Goal: Check status: Check status

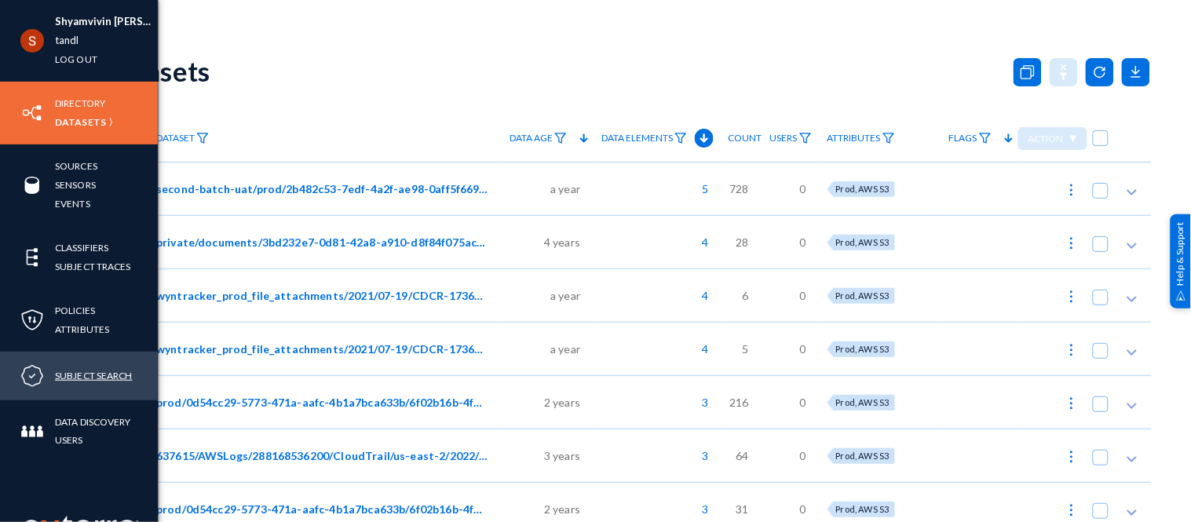
click at [75, 378] on link "Subject Search" at bounding box center [94, 376] width 78 height 18
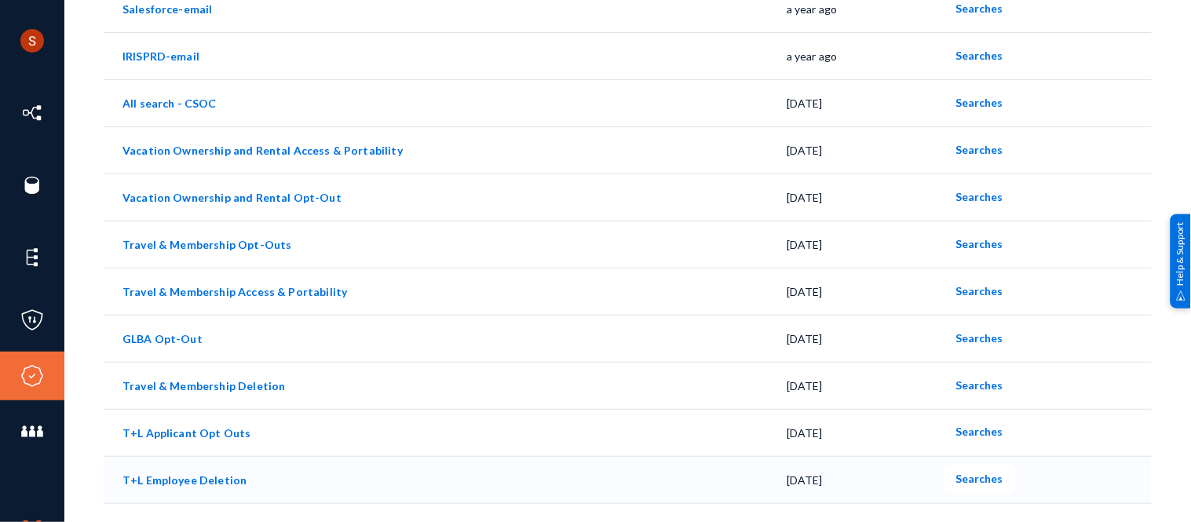
scroll to position [304, 0]
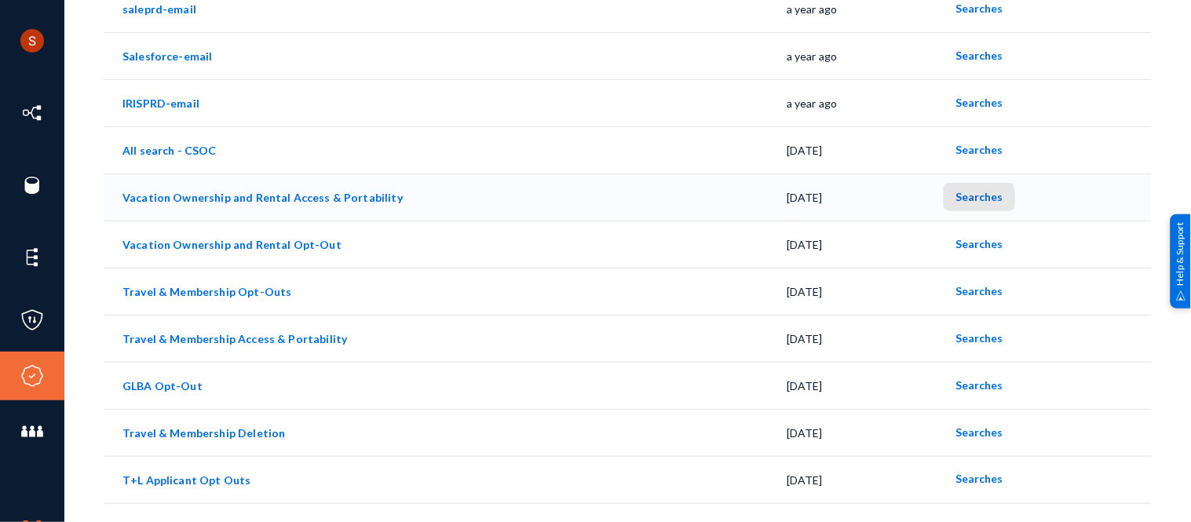
click at [966, 199] on span "Searches" at bounding box center [979, 196] width 47 height 13
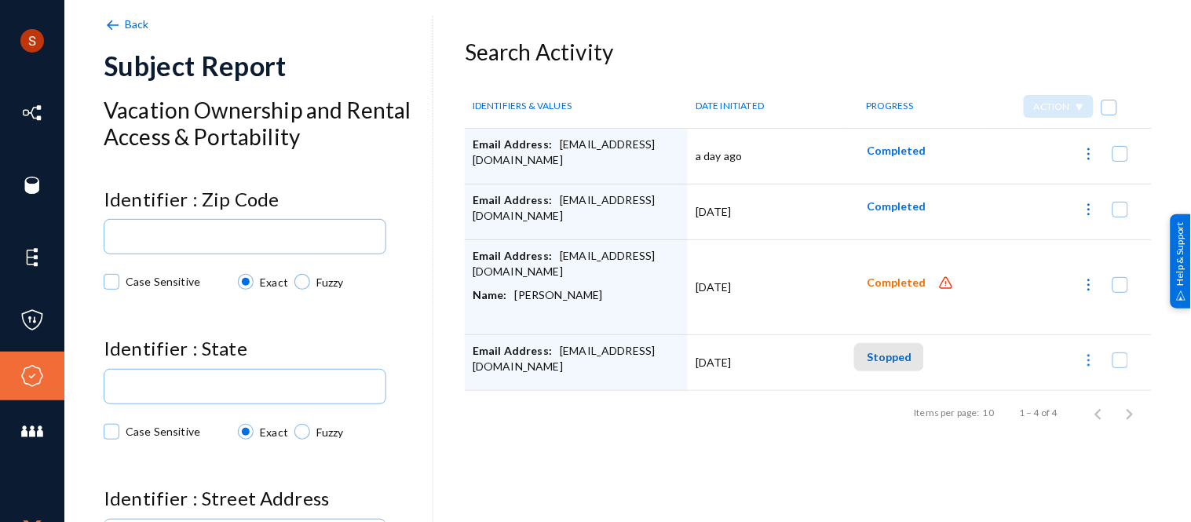
click at [896, 351] on span "Stopped" at bounding box center [889, 356] width 45 height 13
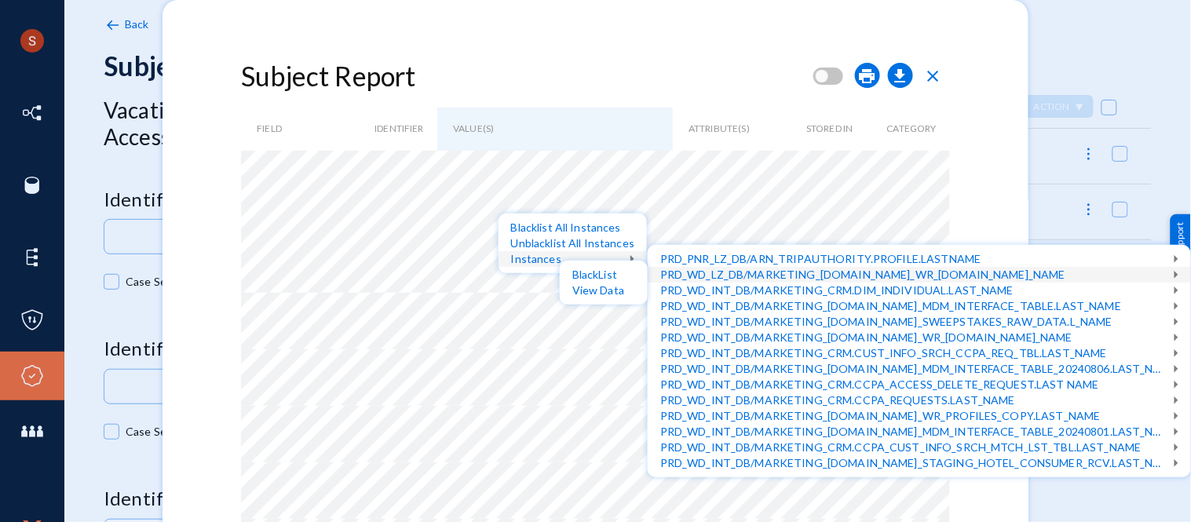
click at [615, 34] on div at bounding box center [595, 261] width 1191 height 522
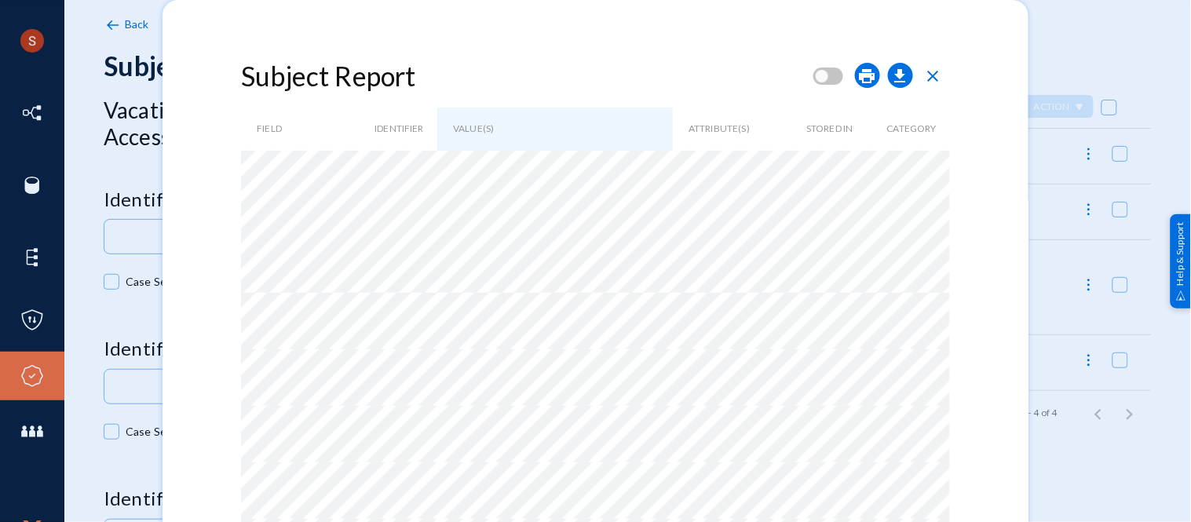
click at [942, 80] on span "close" at bounding box center [933, 76] width 19 height 19
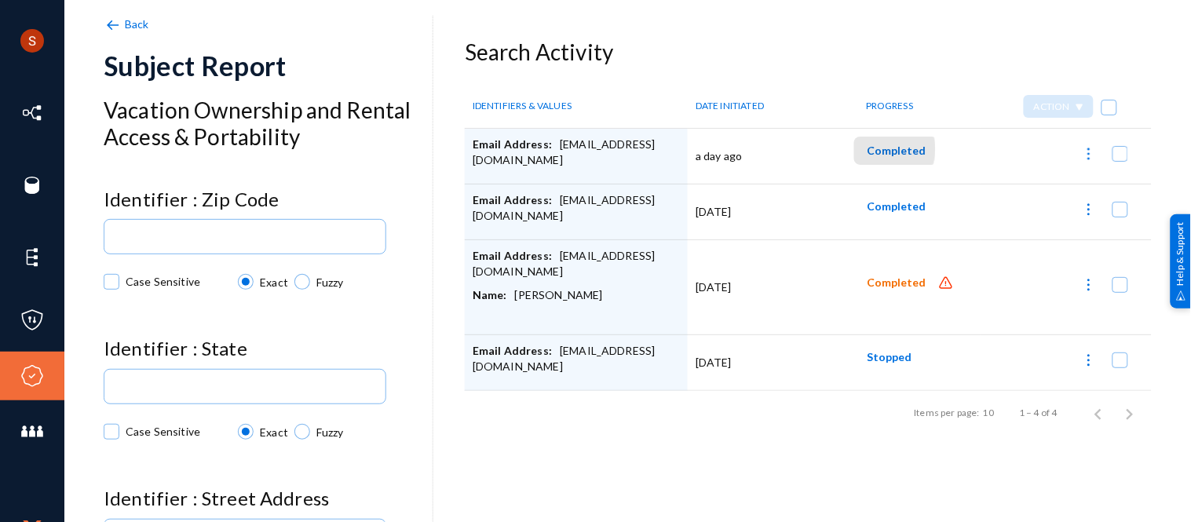
click at [880, 149] on span "Completed" at bounding box center [896, 150] width 59 height 13
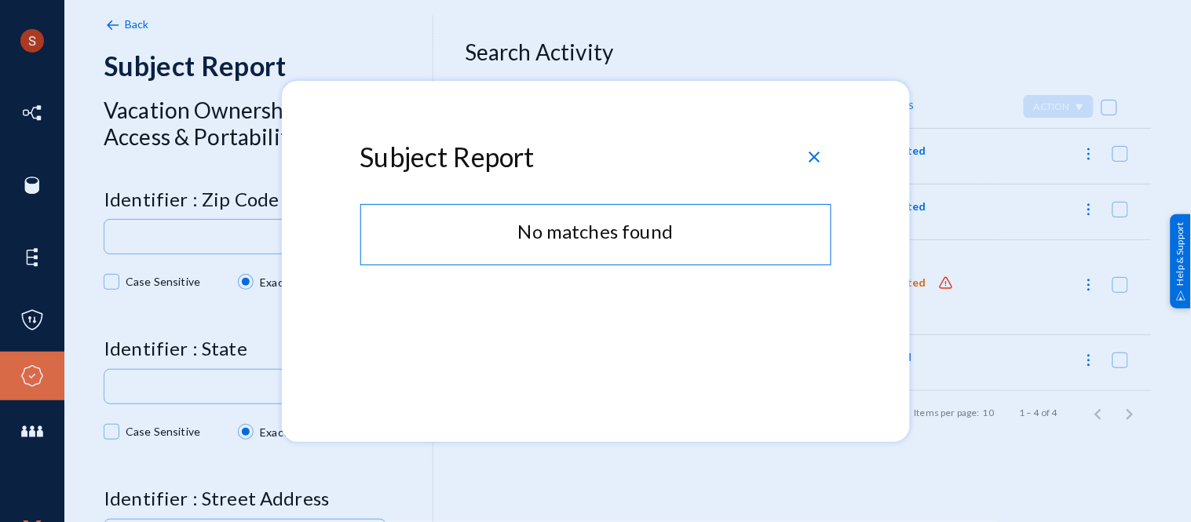
click at [819, 162] on span "close" at bounding box center [814, 157] width 19 height 19
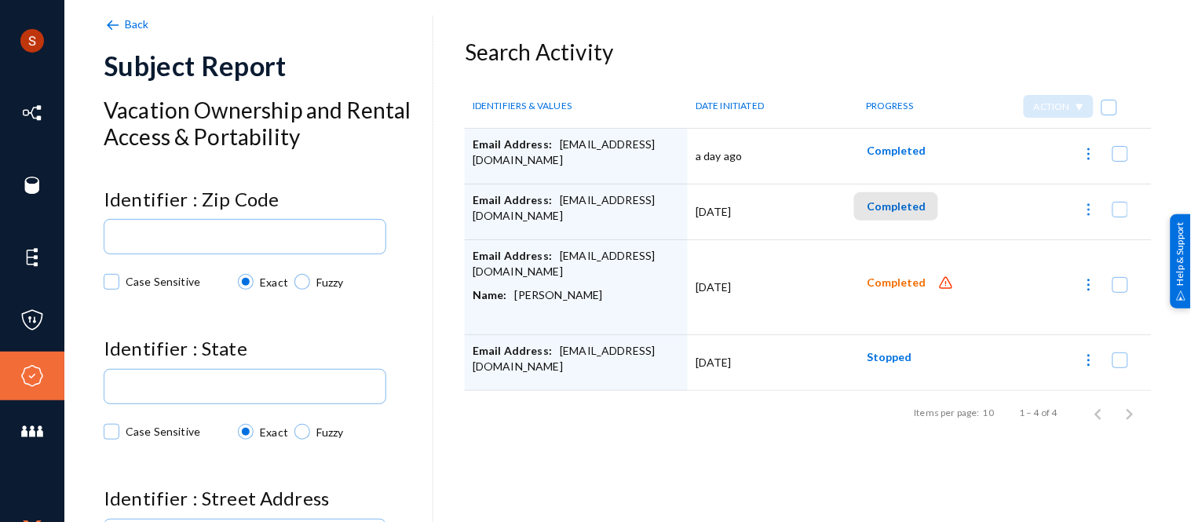
click at [907, 203] on span "Completed" at bounding box center [896, 205] width 59 height 13
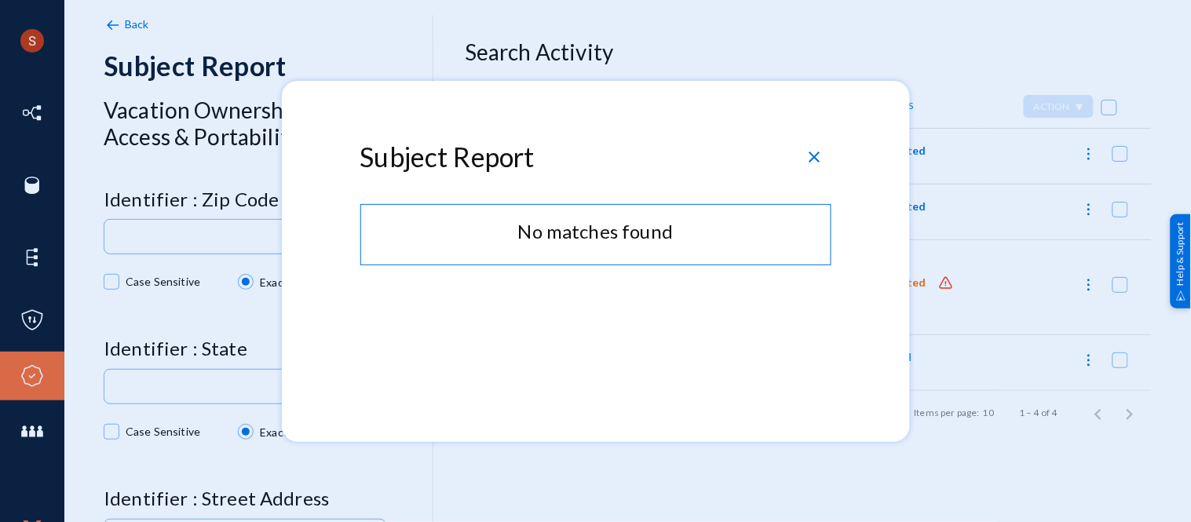
click at [821, 150] on span "close" at bounding box center [814, 157] width 19 height 19
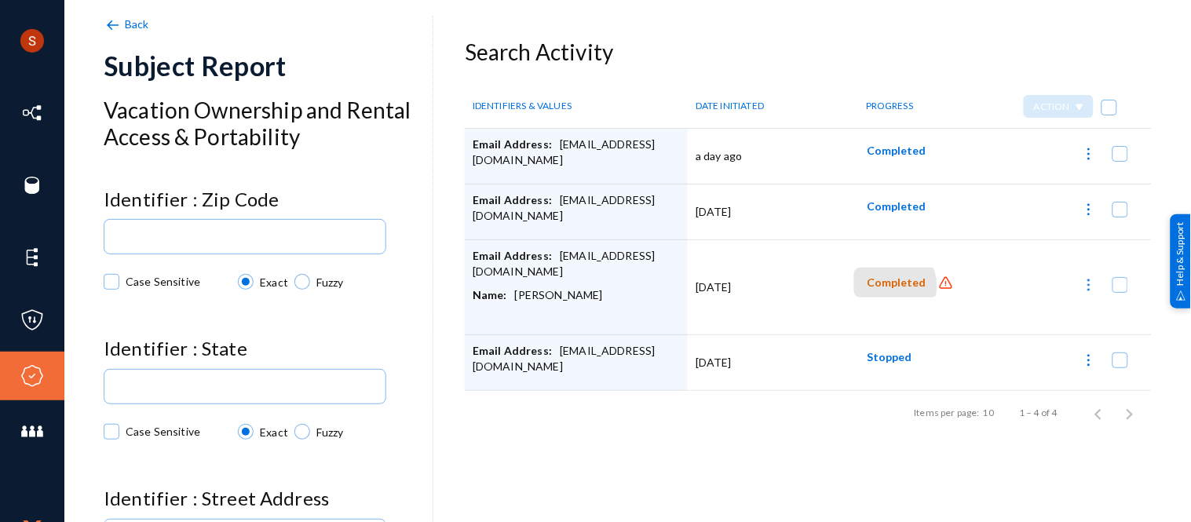
click at [888, 286] on span "Completed" at bounding box center [896, 282] width 59 height 13
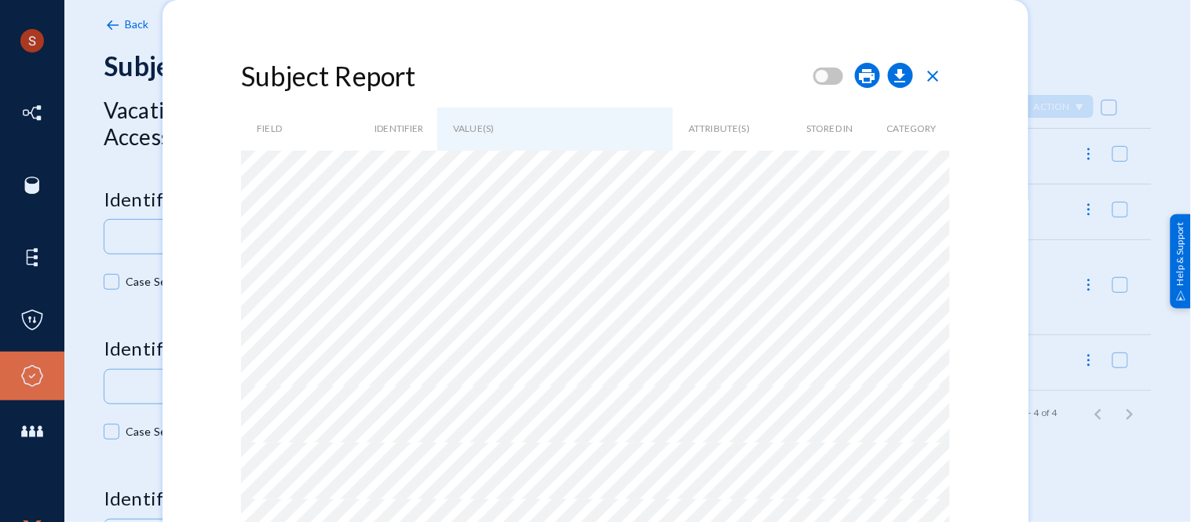
click at [940, 74] on span "close" at bounding box center [933, 76] width 19 height 19
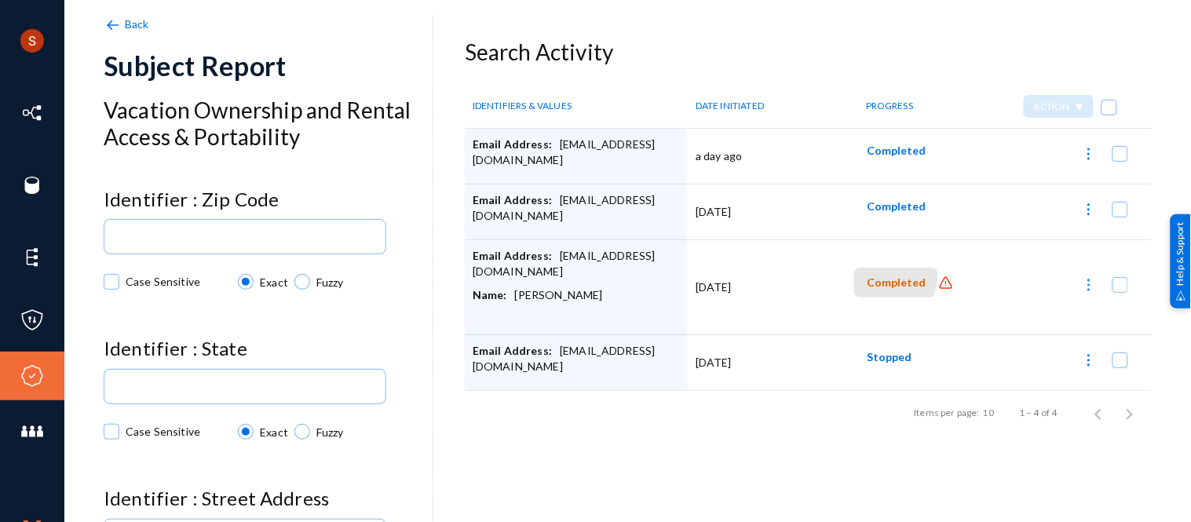
click at [881, 276] on span "Completed" at bounding box center [896, 282] width 59 height 13
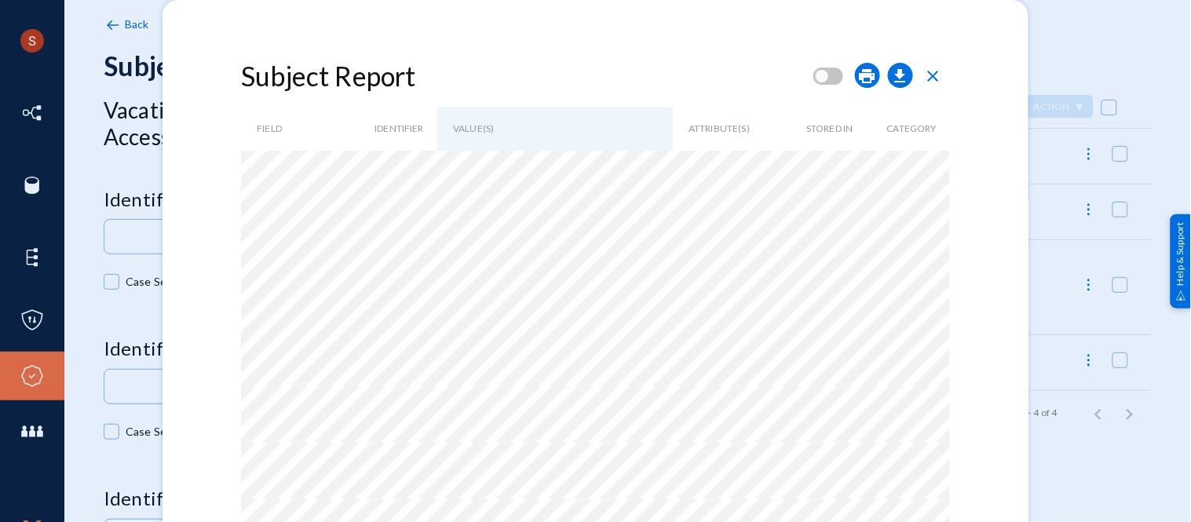
click at [932, 76] on span "close" at bounding box center [933, 76] width 19 height 19
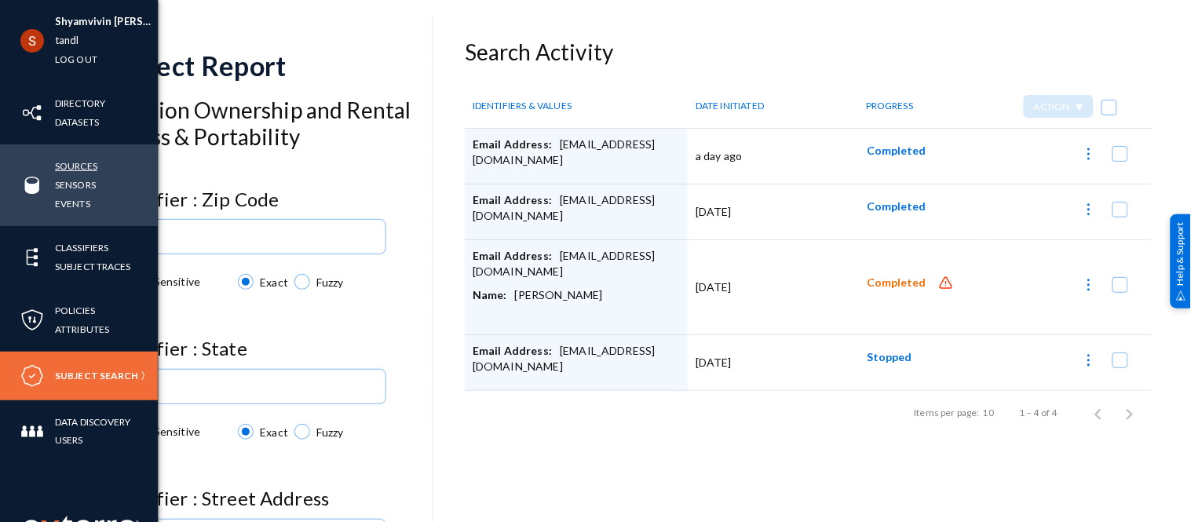
click at [76, 165] on link "Sources" at bounding box center [76, 166] width 42 height 18
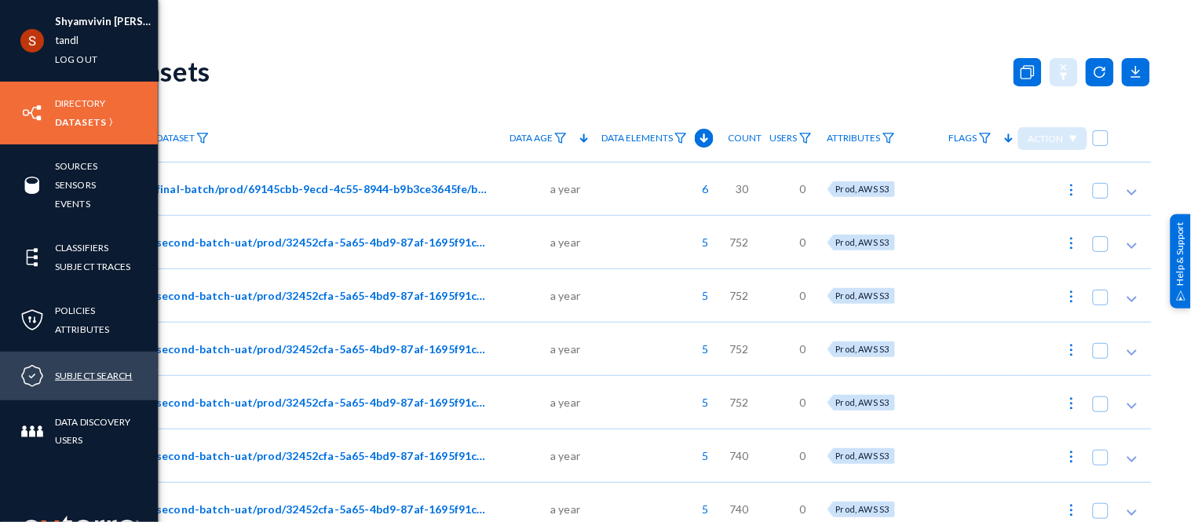
click at [87, 370] on link "Subject Search" at bounding box center [94, 376] width 78 height 18
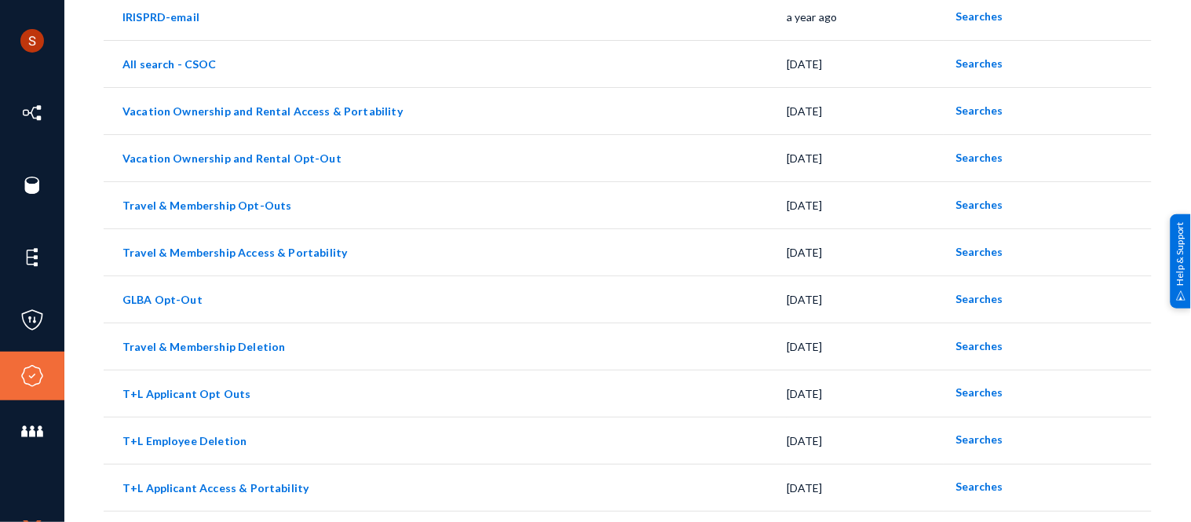
scroll to position [382, 0]
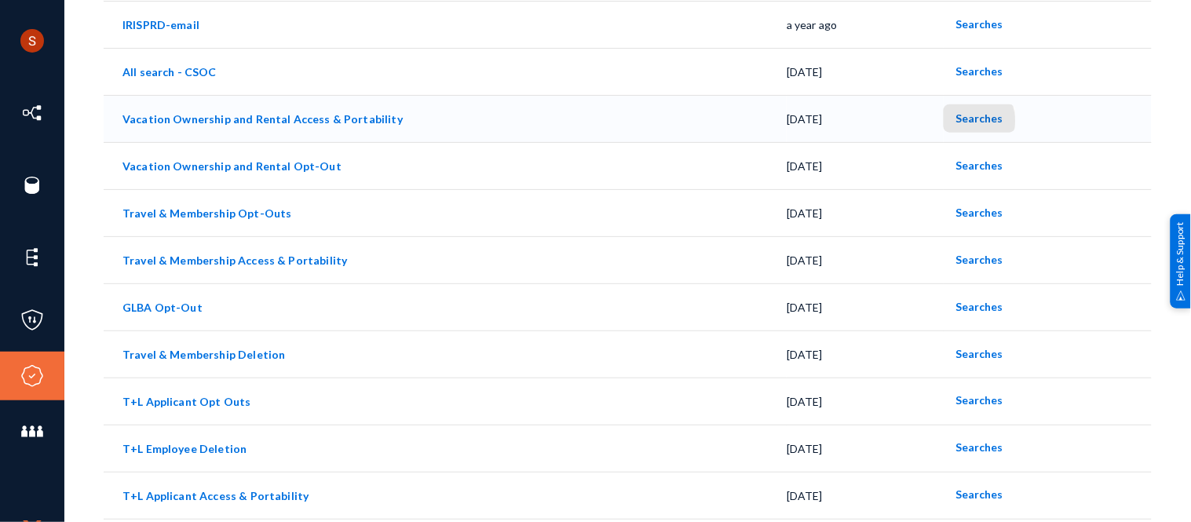
click at [962, 120] on span "Searches" at bounding box center [979, 117] width 47 height 13
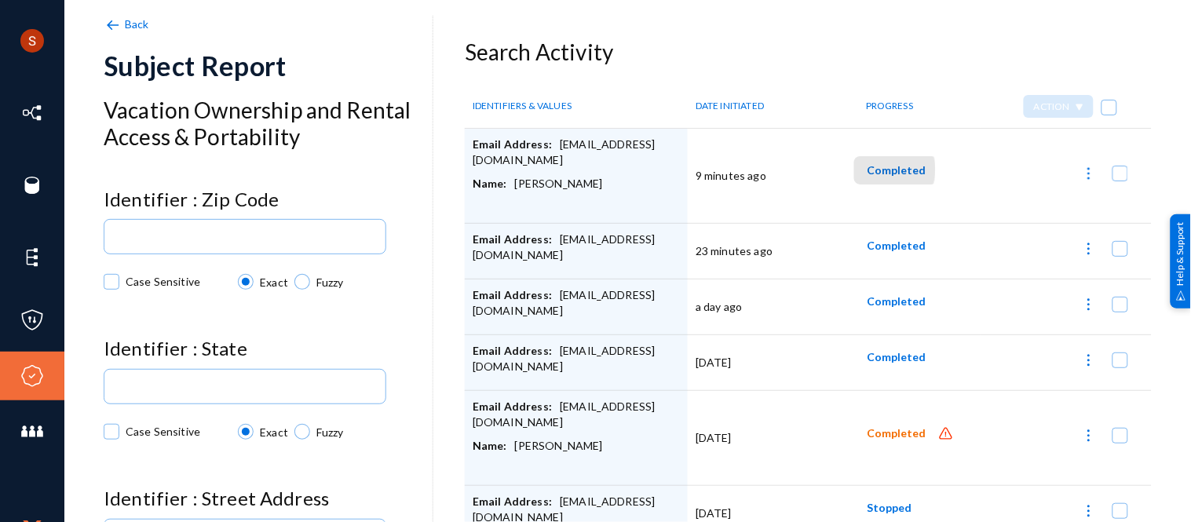
click at [877, 170] on span "Completed" at bounding box center [896, 169] width 59 height 13
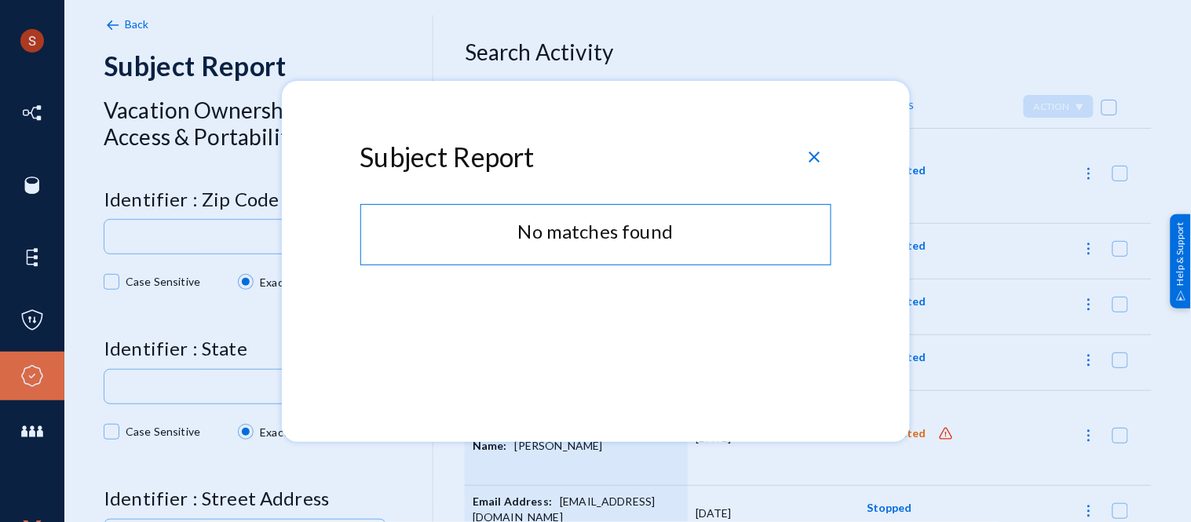
click at [825, 158] on div "close" at bounding box center [814, 156] width 25 height 25
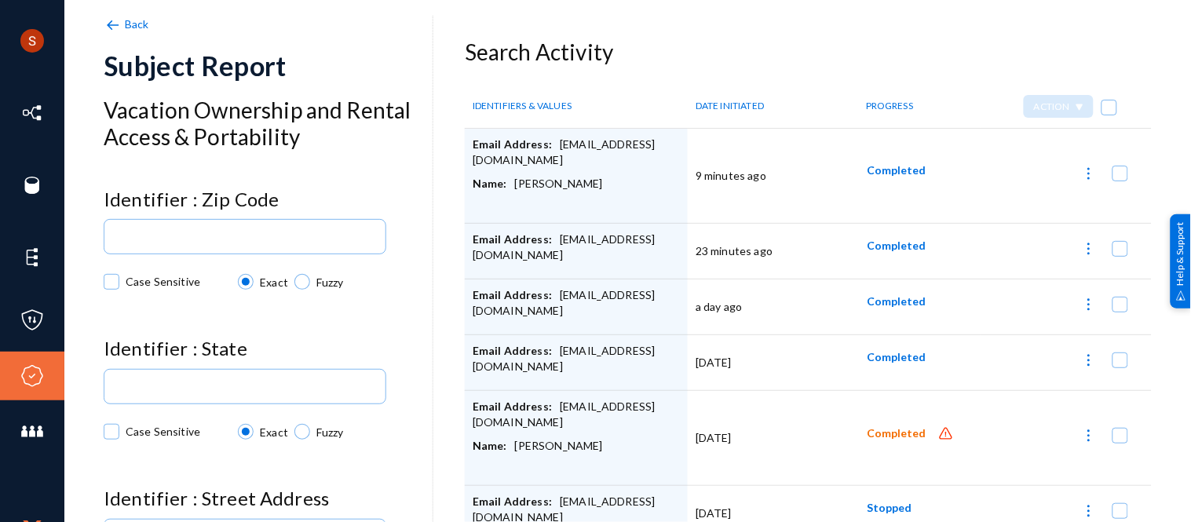
scroll to position [68, 0]
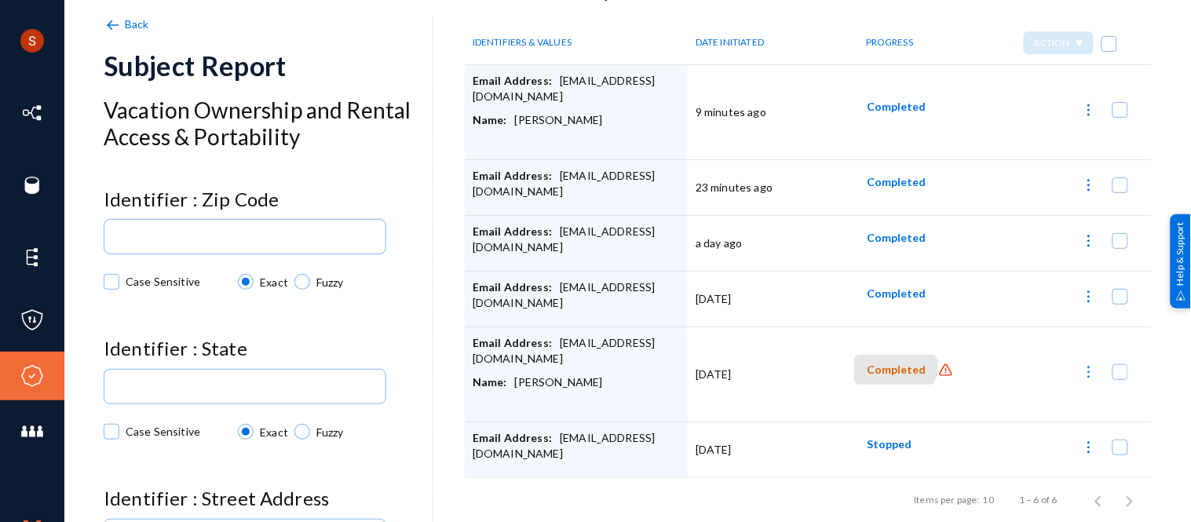
click at [884, 355] on button "Completed" at bounding box center [896, 369] width 84 height 29
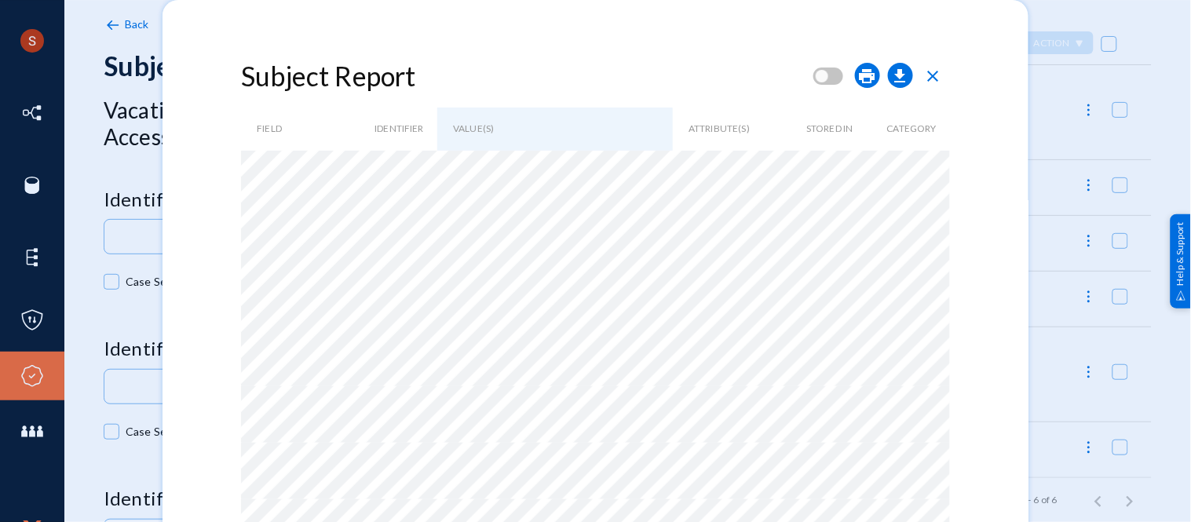
click at [927, 75] on span "close" at bounding box center [933, 76] width 19 height 19
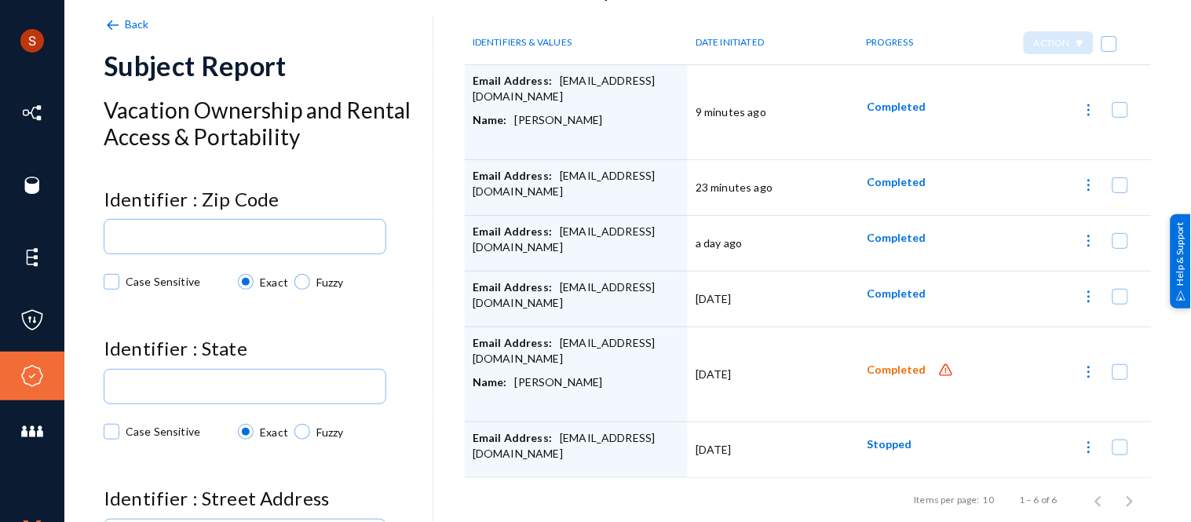
scroll to position [0, 0]
